Goal: Information Seeking & Learning: Learn about a topic

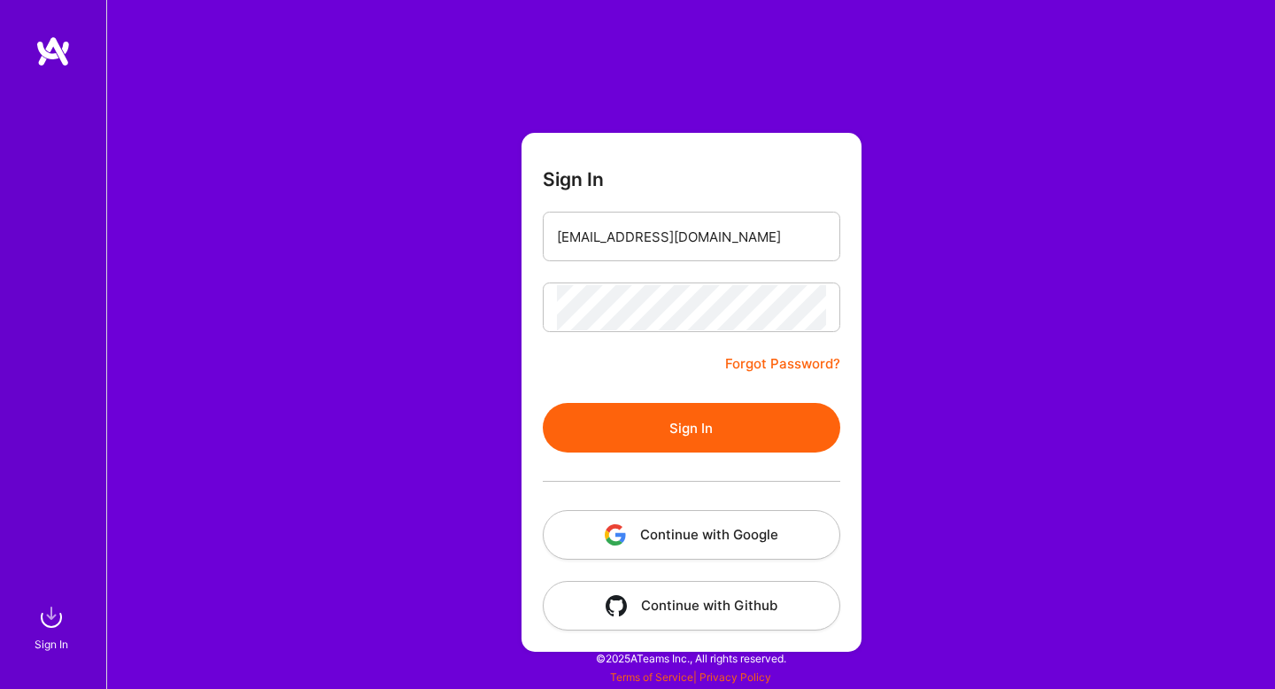
click at [691, 430] on button "Sign In" at bounding box center [691, 428] width 297 height 50
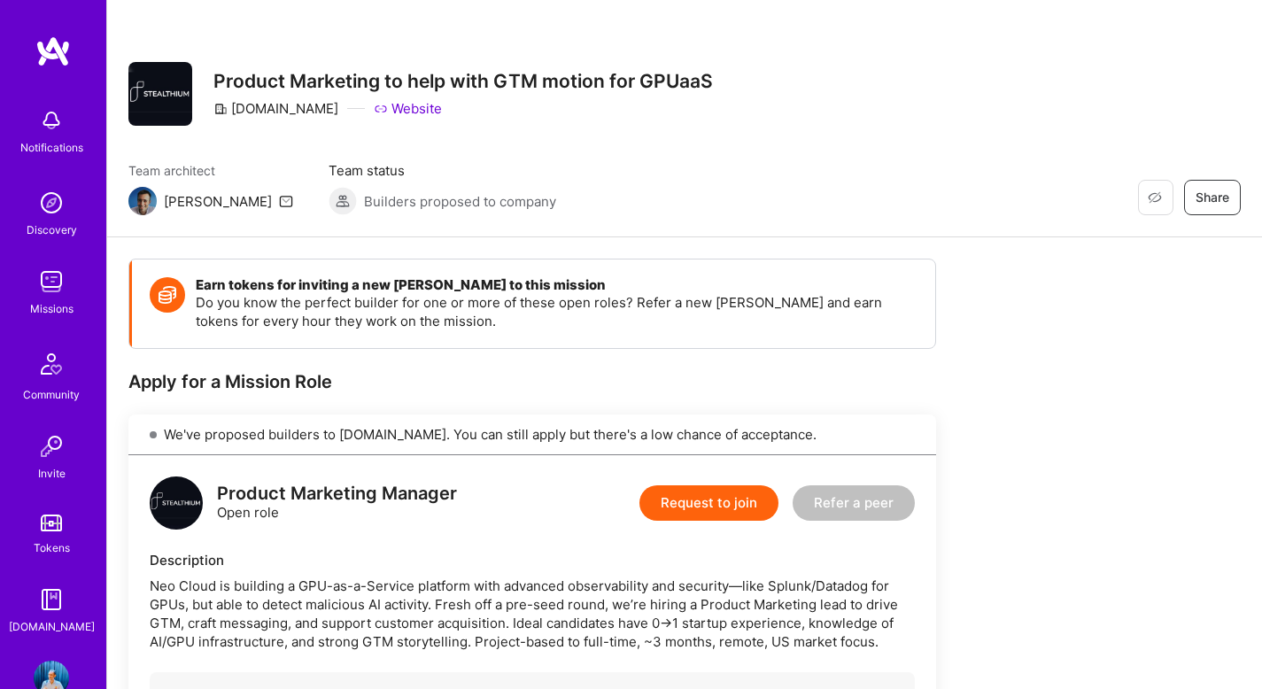
click at [58, 283] on img at bounding box center [51, 281] width 35 height 35
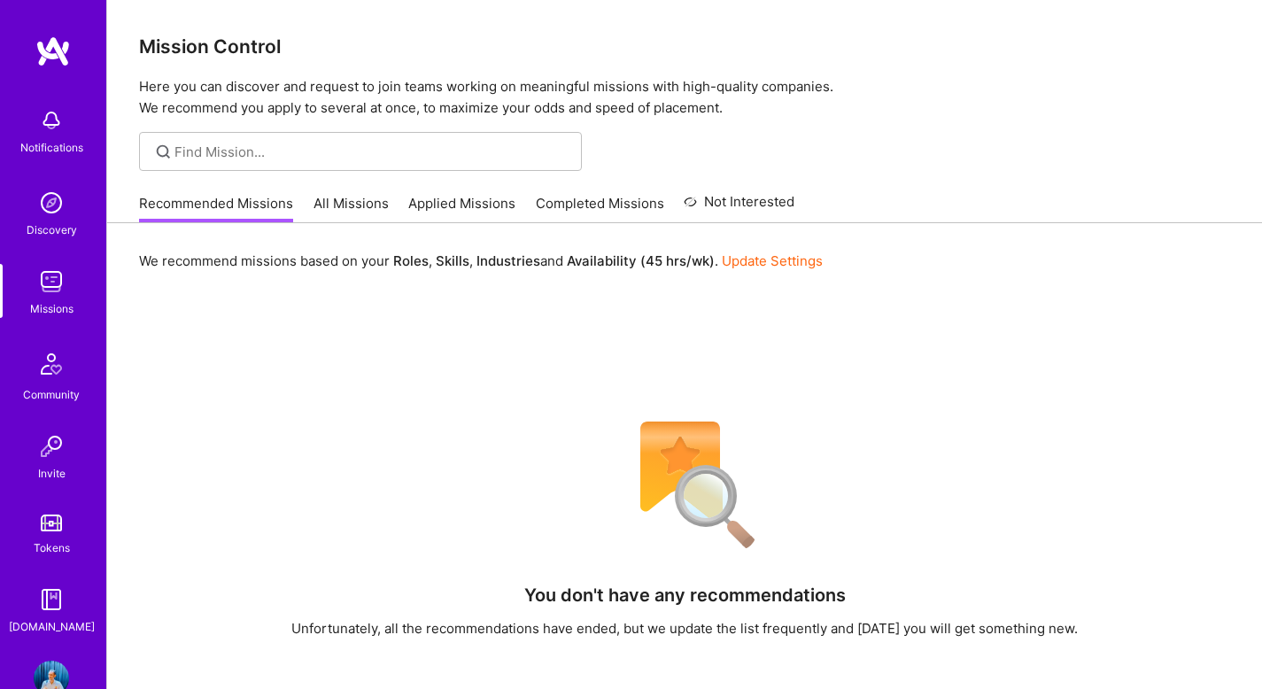
click at [336, 204] on link "All Missions" at bounding box center [350, 208] width 75 height 29
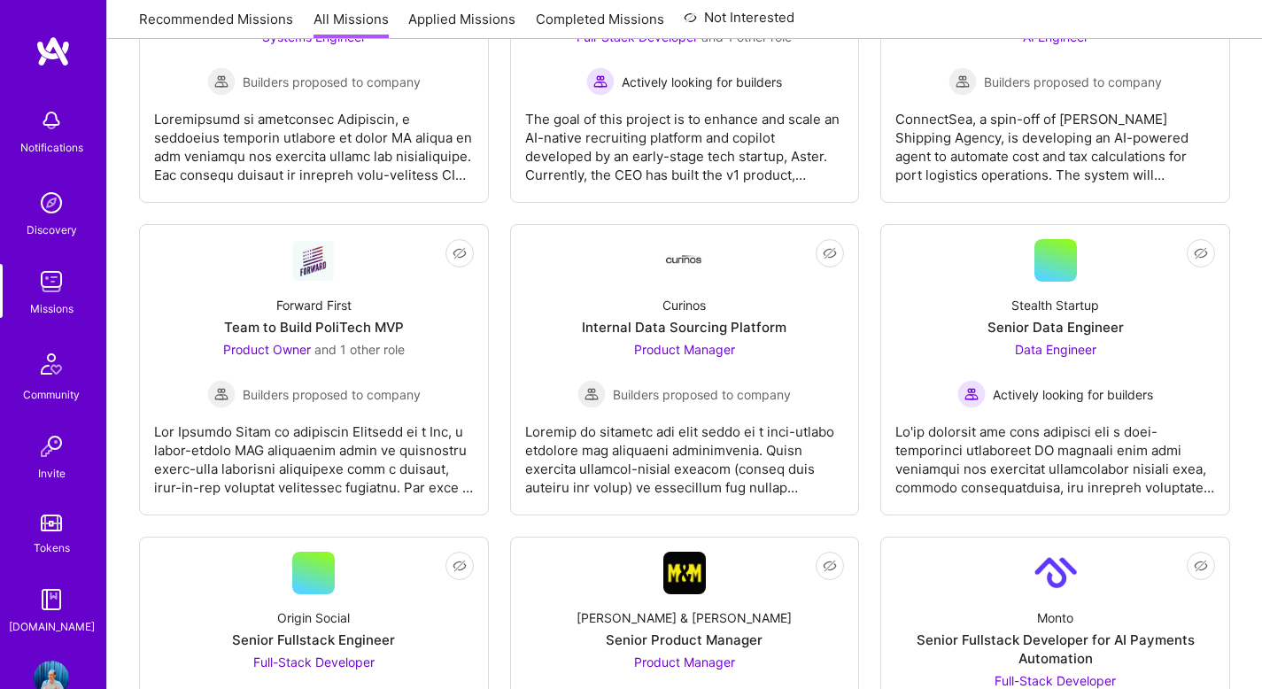
scroll to position [1153, 0]
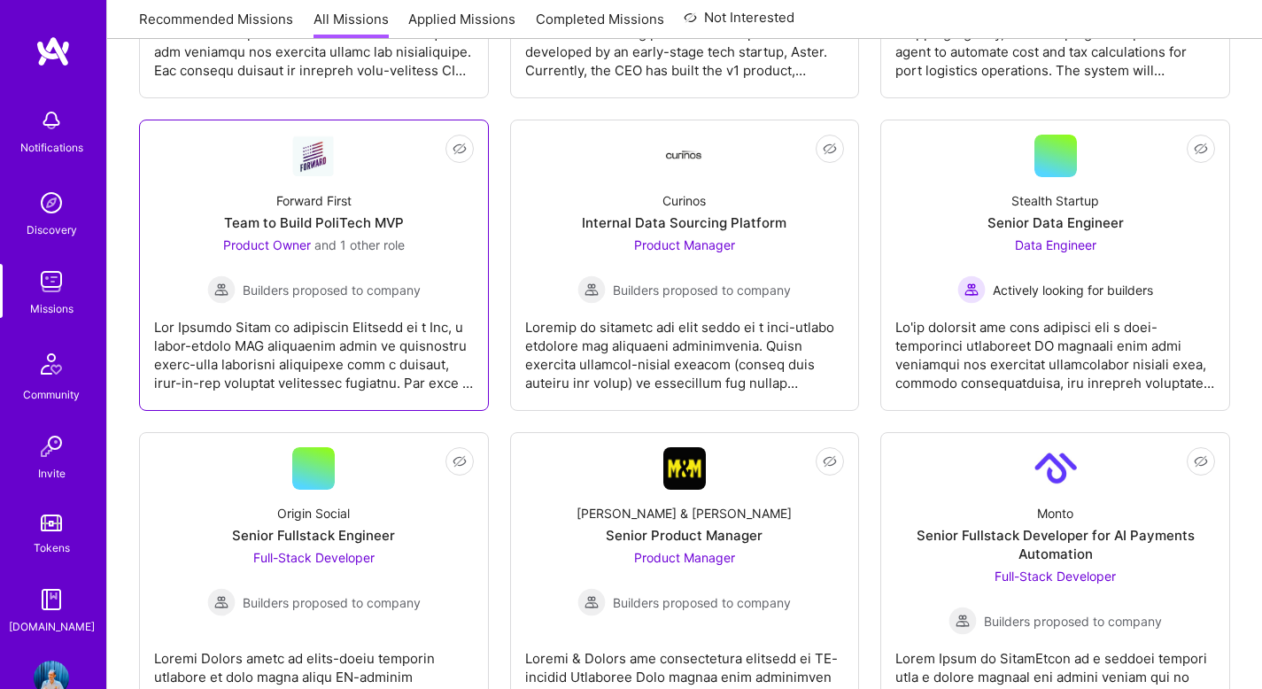
click at [349, 211] on div "Forward First Team to Build PoliTech MVP Product Owner and 1 other role Builder…" at bounding box center [314, 240] width 320 height 127
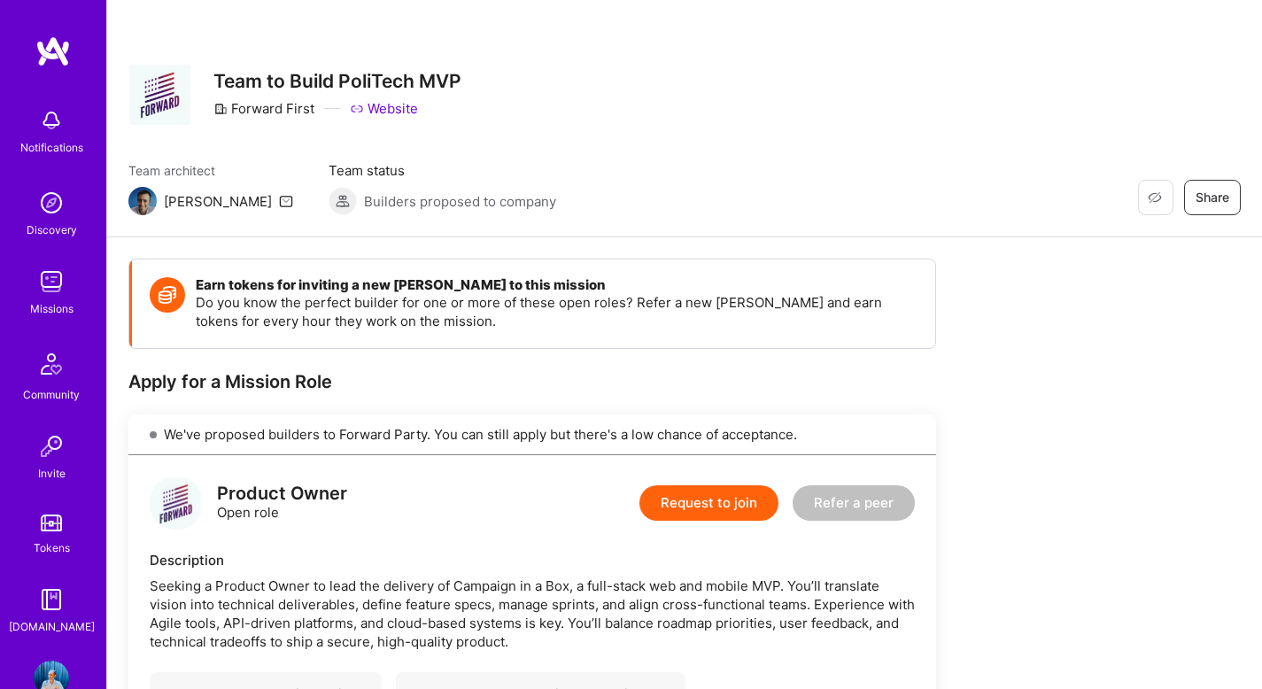
click at [389, 107] on link "Website" at bounding box center [384, 108] width 68 height 19
